Goal: Book appointment/travel/reservation

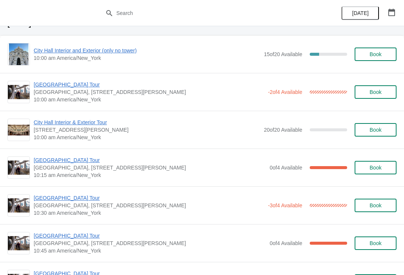
scroll to position [16, 0]
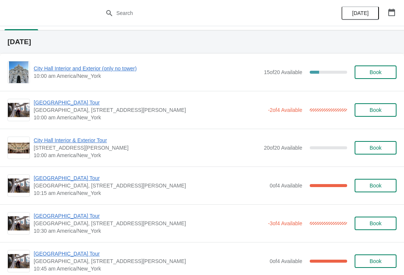
click at [39, 71] on span "City Hall Interior and Exterior (only no tower)" at bounding box center [147, 68] width 226 height 7
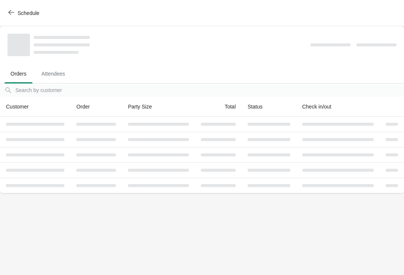
scroll to position [0, 0]
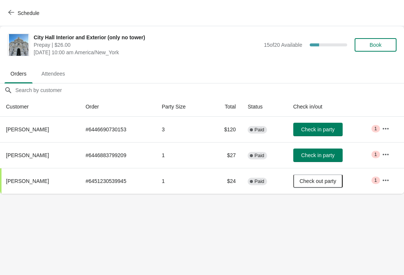
click at [7, 12] on button "Schedule" at bounding box center [25, 12] width 42 height 13
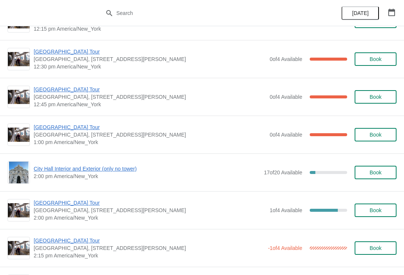
scroll to position [445, 0]
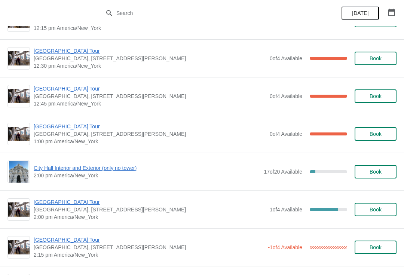
click at [370, 210] on span "Book" at bounding box center [376, 210] width 12 height 6
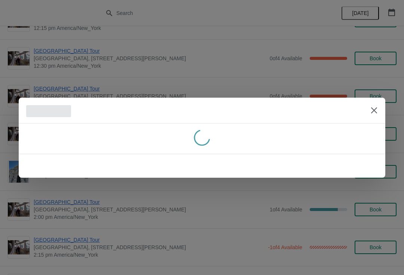
click at [377, 122] on div at bounding box center [202, 111] width 367 height 26
click at [372, 106] on button "Close" at bounding box center [373, 110] width 13 height 13
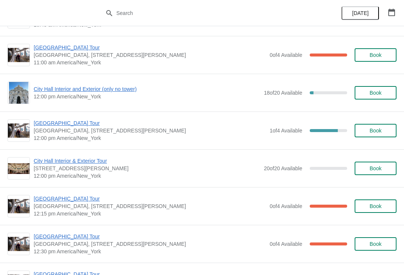
scroll to position [256, 0]
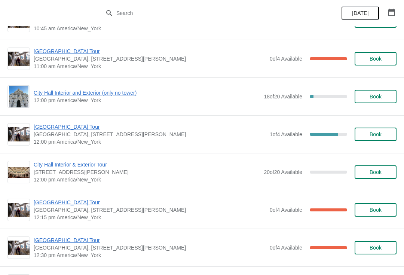
click at [369, 130] on button "Book" at bounding box center [376, 134] width 42 height 13
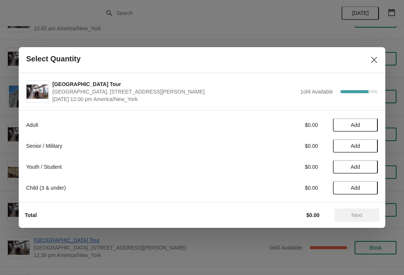
click at [354, 151] on button "Add" at bounding box center [355, 145] width 45 height 13
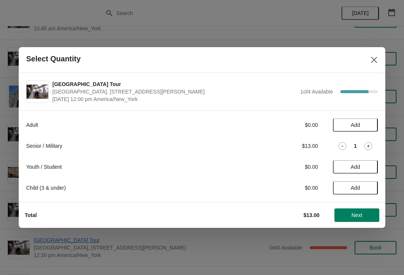
click at [353, 216] on span "Next" at bounding box center [357, 215] width 11 height 6
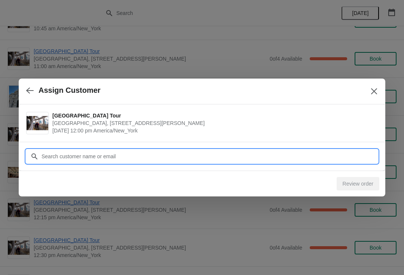
click at [276, 153] on input "Customer" at bounding box center [209, 156] width 337 height 13
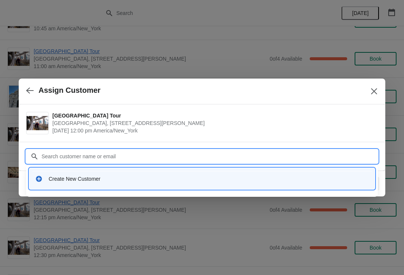
click at [38, 172] on div "Create New Customer" at bounding box center [202, 178] width 340 height 15
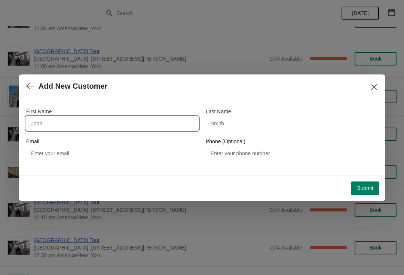
click at [88, 118] on input "First Name" at bounding box center [112, 123] width 172 height 13
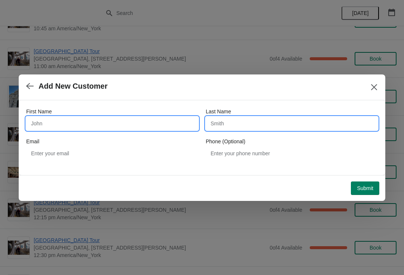
click at [262, 120] on input "Last Name" at bounding box center [292, 123] width 172 height 13
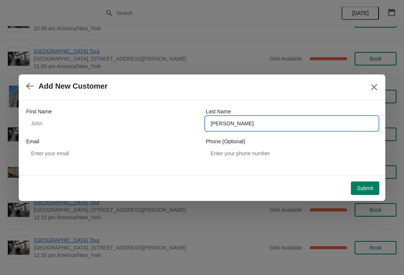
type input "[PERSON_NAME]"
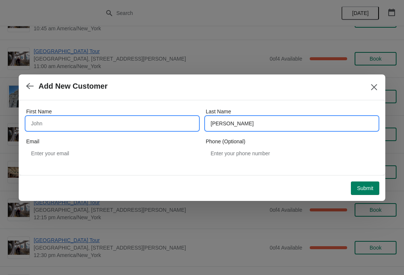
click at [58, 118] on input "First Name" at bounding box center [112, 123] width 172 height 13
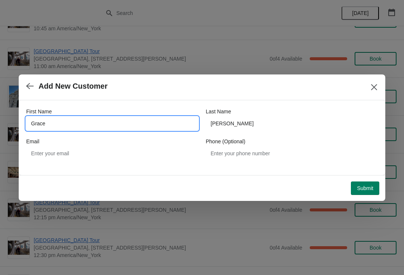
type input "Grace"
click at [364, 187] on span "Submit" at bounding box center [365, 188] width 16 height 6
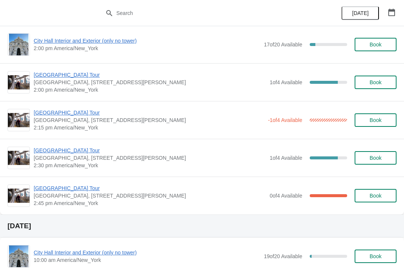
scroll to position [573, 0]
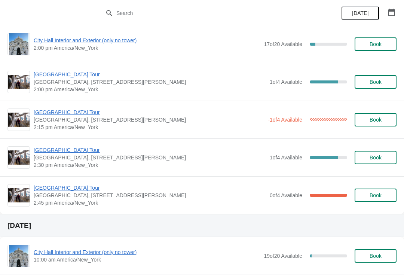
click at [393, 12] on icon "button" at bounding box center [391, 12] width 7 height 7
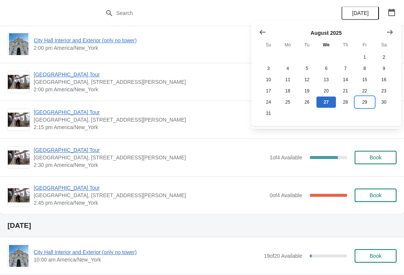
click at [361, 105] on button "29" at bounding box center [364, 102] width 19 height 11
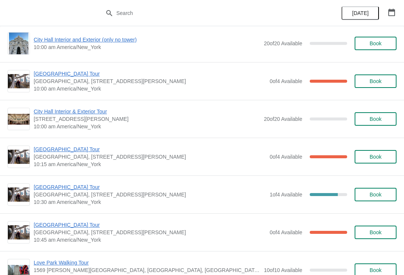
scroll to position [44, 0]
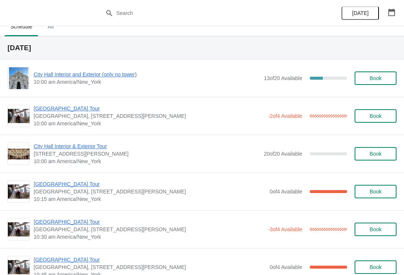
scroll to position [10, 0]
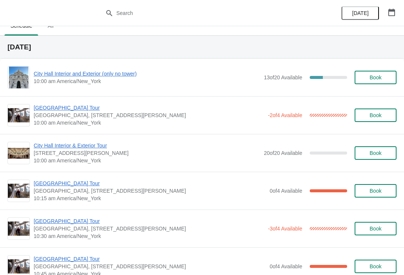
click at [65, 105] on span "[GEOGRAPHIC_DATA] Tour" at bounding box center [149, 107] width 230 height 7
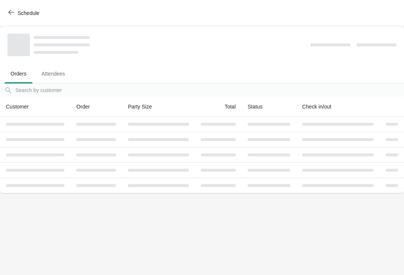
scroll to position [0, 0]
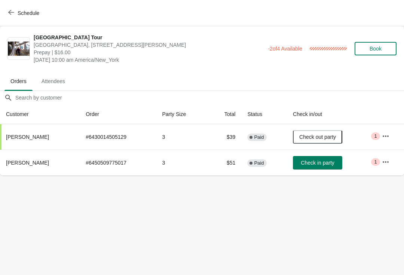
click at [325, 165] on span "Check in party" at bounding box center [317, 163] width 33 height 6
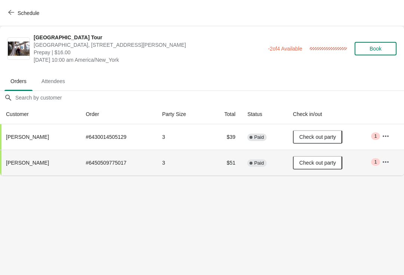
click at [12, 13] on icon "button" at bounding box center [11, 12] width 6 height 6
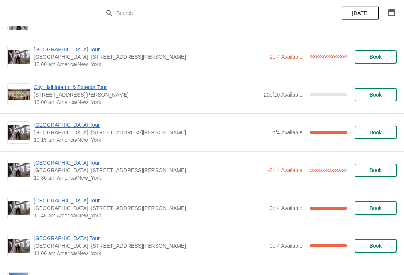
scroll to position [70, 0]
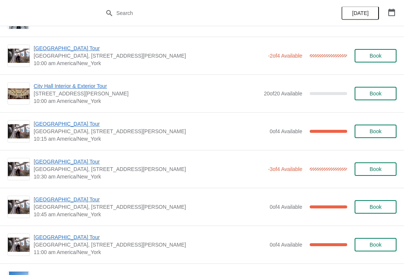
click at [72, 126] on span "[GEOGRAPHIC_DATA] Tour" at bounding box center [150, 123] width 232 height 7
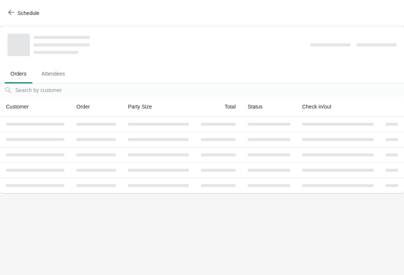
scroll to position [0, 0]
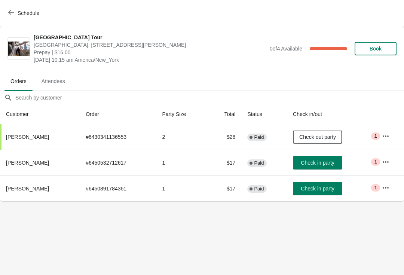
click at [322, 164] on span "Check in party" at bounding box center [317, 163] width 33 height 6
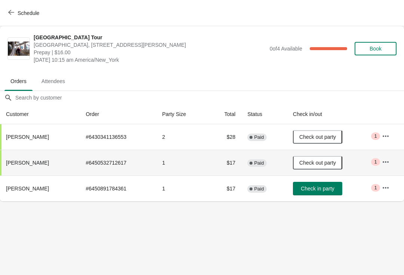
click at [19, 16] on button "Schedule" at bounding box center [25, 12] width 42 height 13
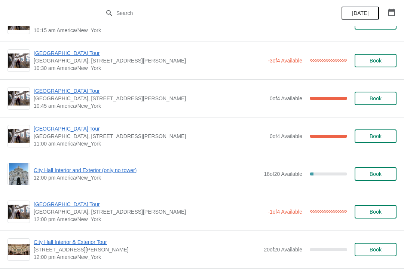
scroll to position [177, 0]
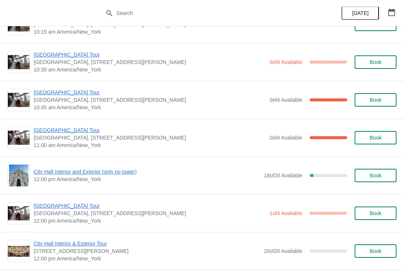
click at [63, 86] on div "City Hall Tower Tour City Hall Visitor Center, 1400 John F Kennedy Boulevard Su…" at bounding box center [202, 100] width 404 height 38
click at [64, 89] on span "[GEOGRAPHIC_DATA] Tour" at bounding box center [150, 92] width 232 height 7
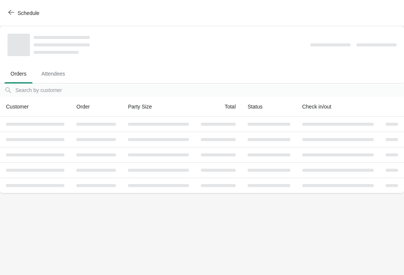
scroll to position [0, 0]
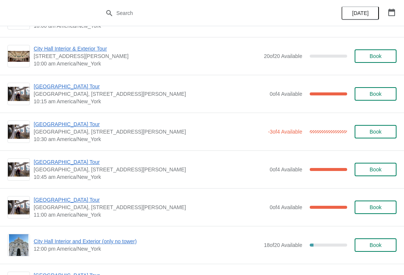
scroll to position [108, 0]
click at [76, 124] on span "[GEOGRAPHIC_DATA] Tour" at bounding box center [149, 123] width 230 height 7
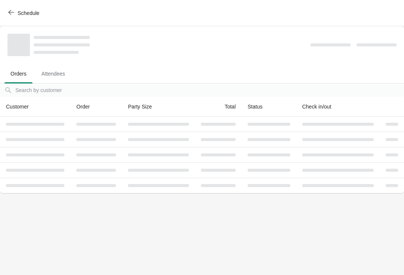
scroll to position [0, 0]
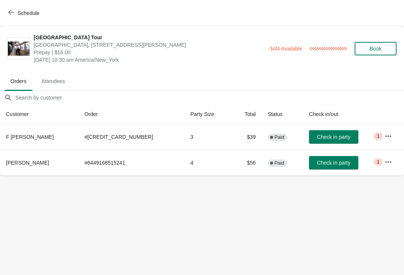
click at [318, 136] on span "Check in party" at bounding box center [333, 137] width 33 height 6
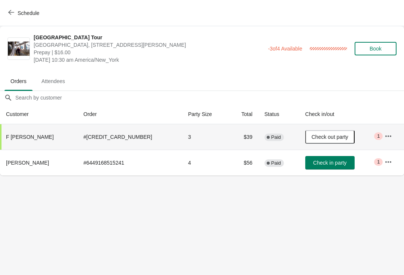
click at [15, 7] on button "Schedule" at bounding box center [25, 12] width 42 height 13
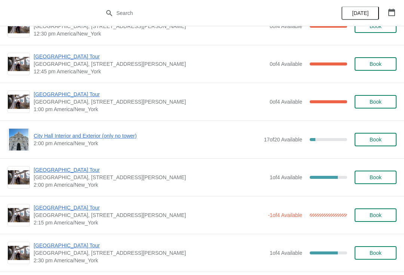
scroll to position [478, 0]
click at [75, 172] on span "[GEOGRAPHIC_DATA] Tour" at bounding box center [150, 169] width 232 height 7
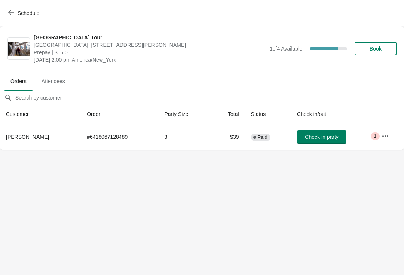
click at [12, 18] on button "Schedule" at bounding box center [25, 12] width 42 height 13
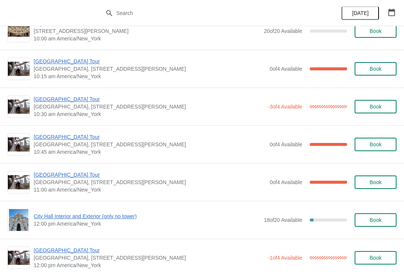
scroll to position [132, 0]
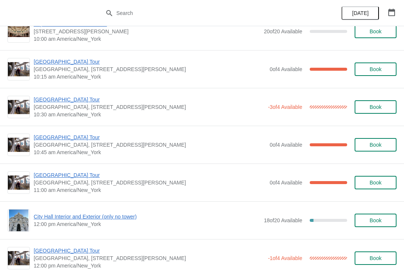
click at [49, 174] on span "[GEOGRAPHIC_DATA] Tour" at bounding box center [150, 174] width 232 height 7
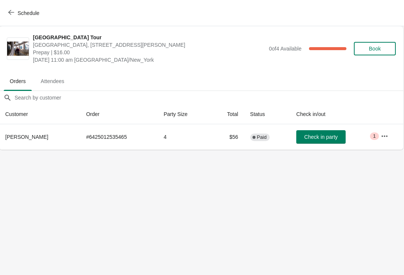
scroll to position [0, 0]
click at [312, 138] on span "Check in party" at bounding box center [321, 137] width 33 height 6
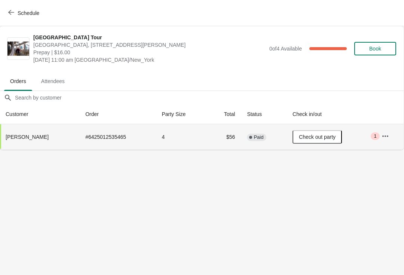
click at [14, 10] on span "Schedule" at bounding box center [25, 12] width 30 height 7
